Goal: Task Accomplishment & Management: Complete application form

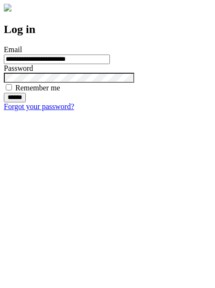
type input "**********"
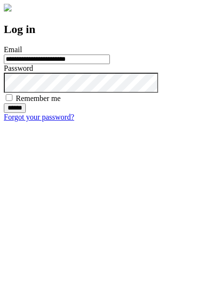
click at [26, 113] on input "******" at bounding box center [15, 108] width 22 height 10
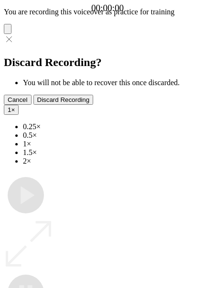
type input "**********"
